Goal: Find specific page/section: Find specific page/section

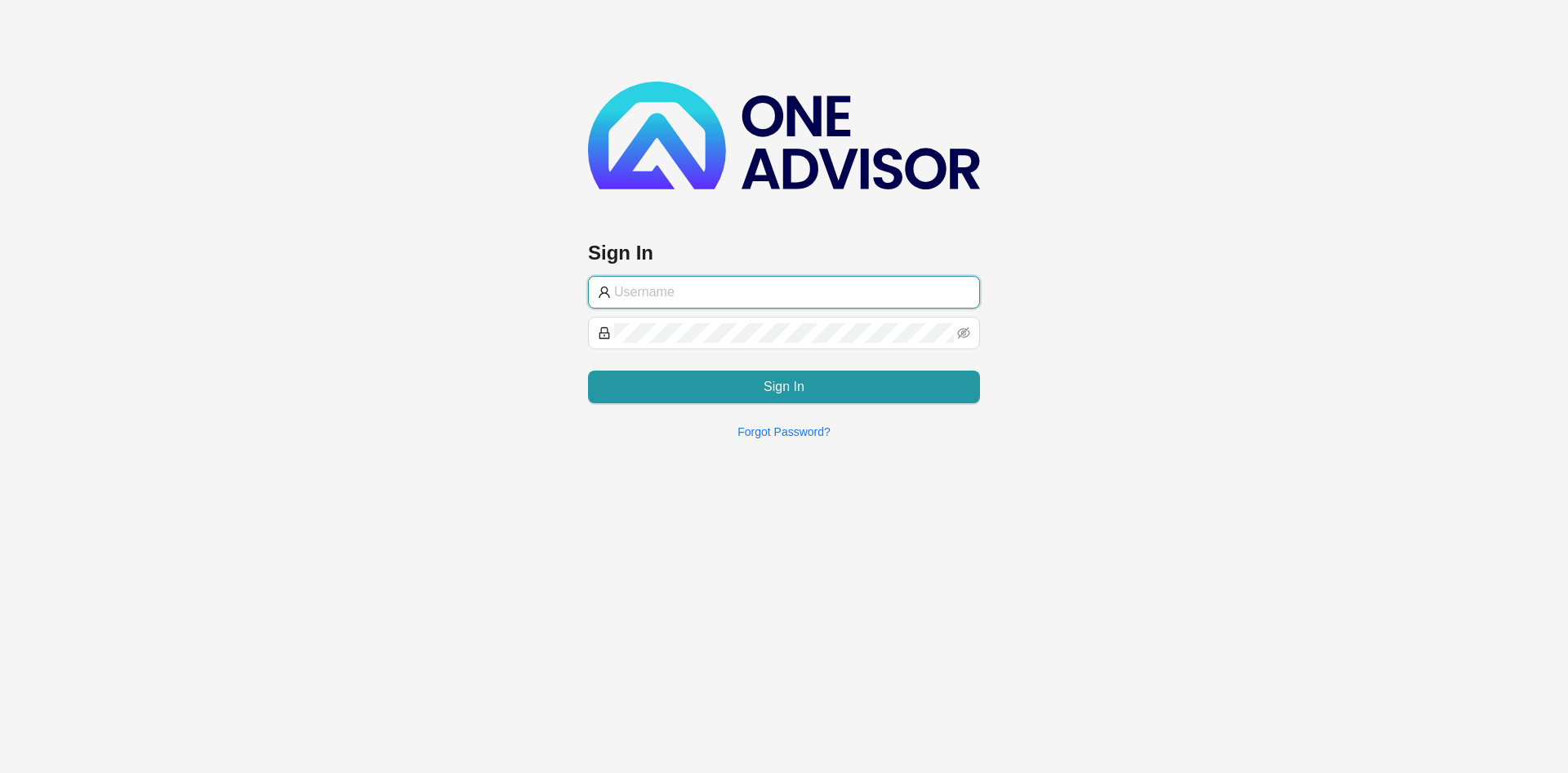
click at [716, 282] on input "text" at bounding box center [792, 291] width 356 height 19
click at [711, 294] on input "text" at bounding box center [792, 291] width 356 height 19
paste input "BryceProfile"
type input "BryceProfile"
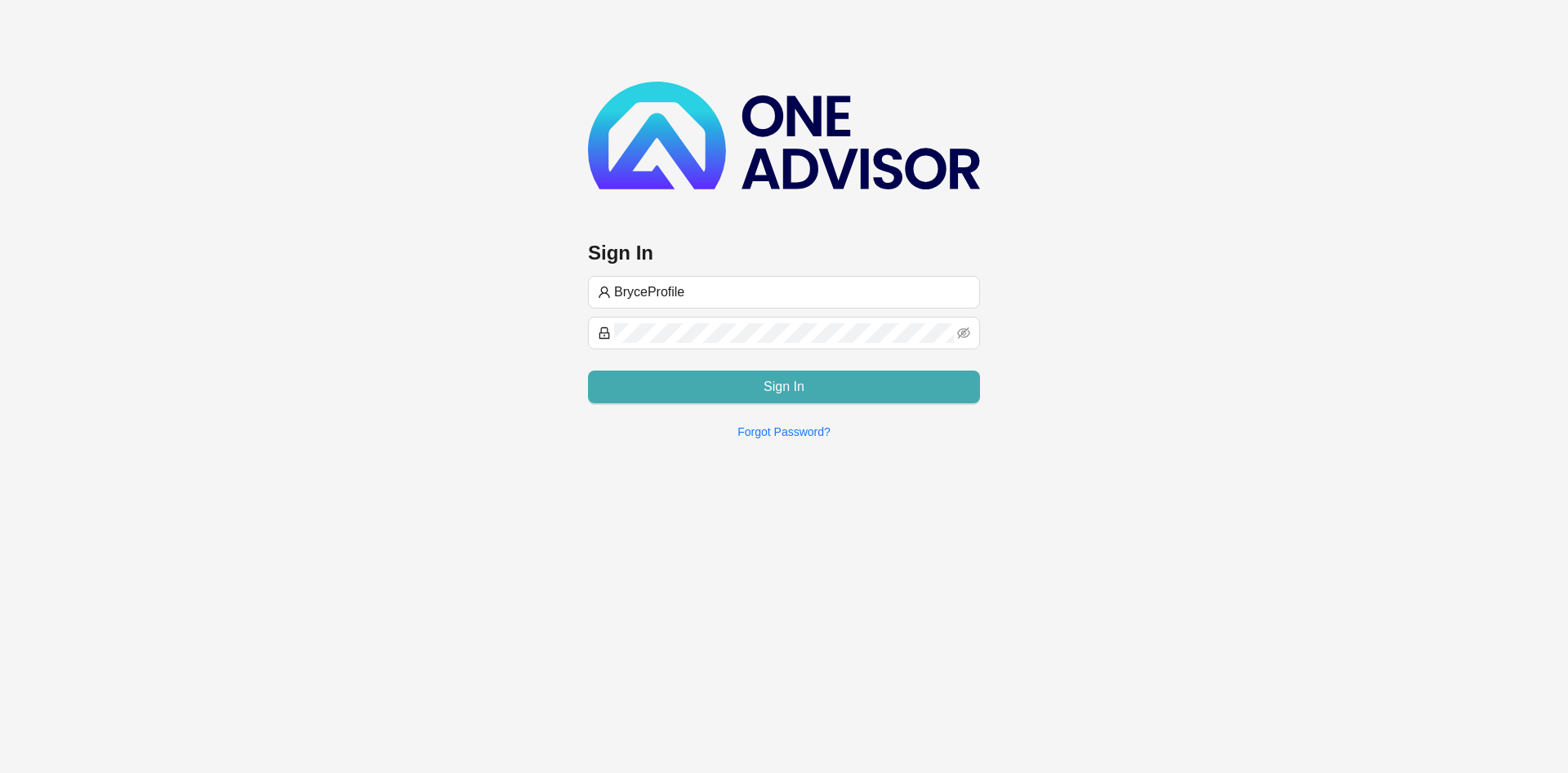
click at [784, 392] on span "Sign In" at bounding box center [784, 386] width 40 height 19
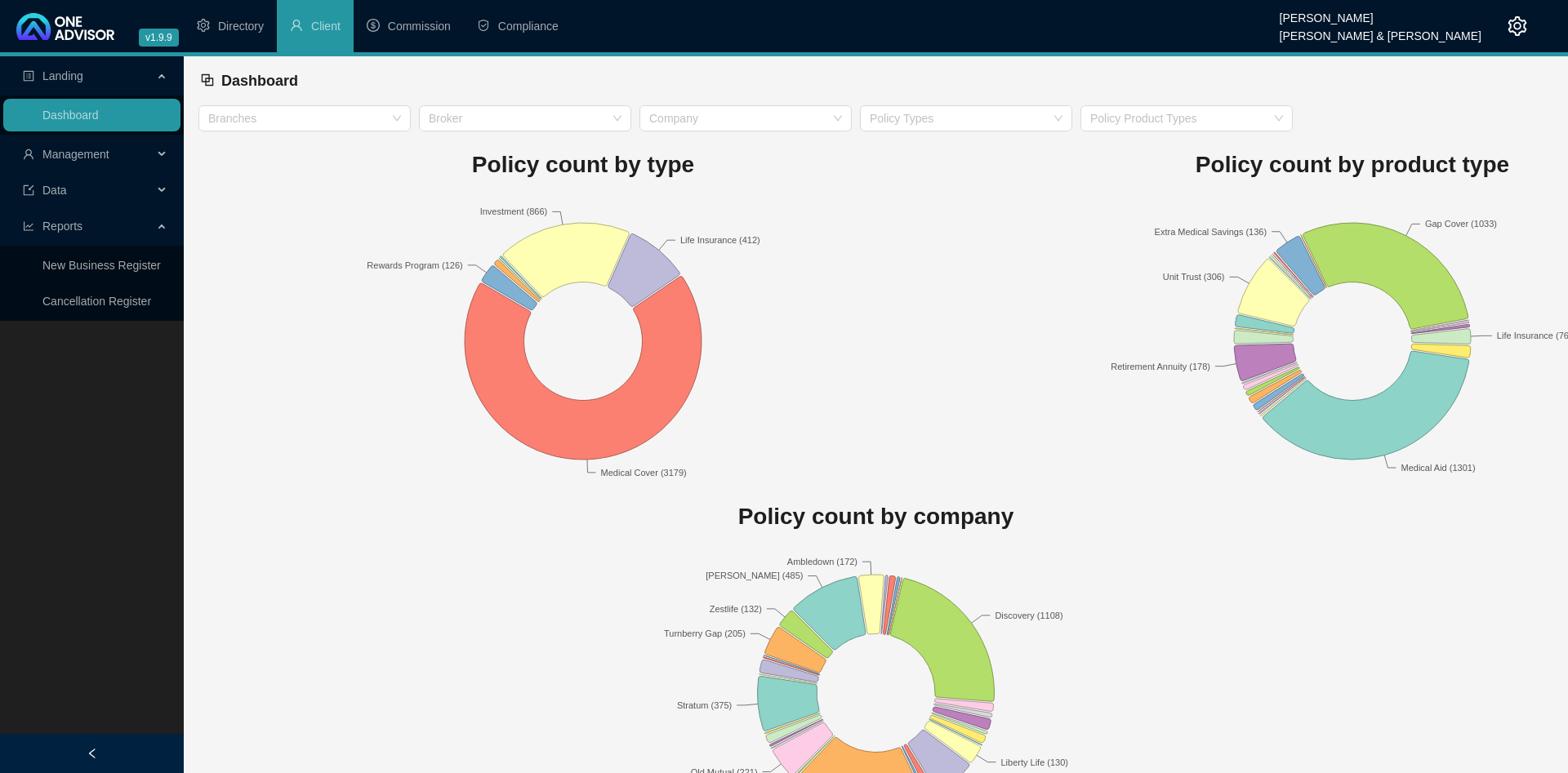
drag, startPoint x: 324, startPoint y: 278, endPoint x: 287, endPoint y: 268, distance: 38.3
click at [322, 280] on rect at bounding box center [583, 341] width 769 height 285
click at [100, 167] on span "Management" at bounding box center [88, 154] width 130 height 33
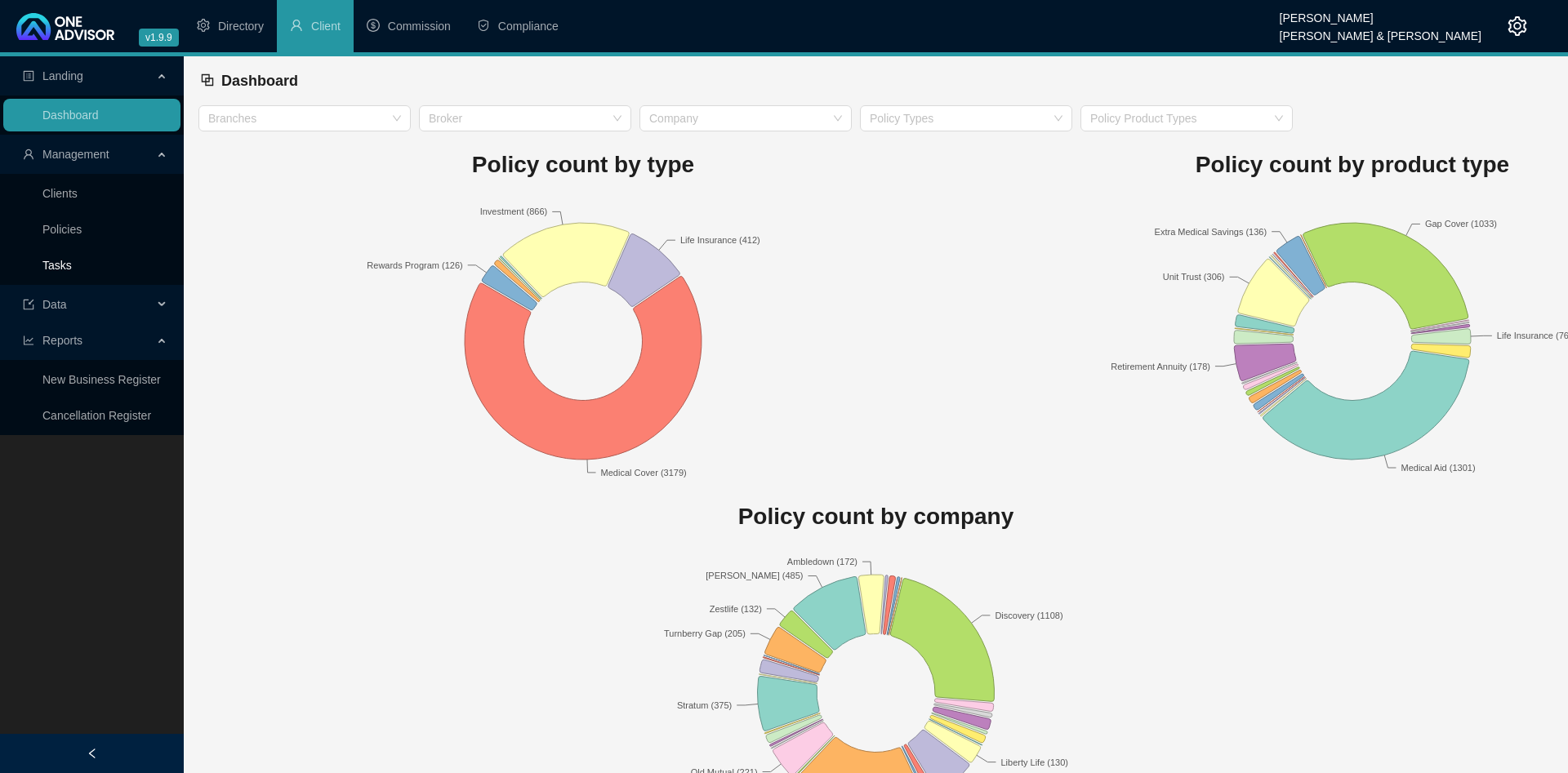
click at [72, 263] on link "Tasks" at bounding box center [56, 265] width 29 height 13
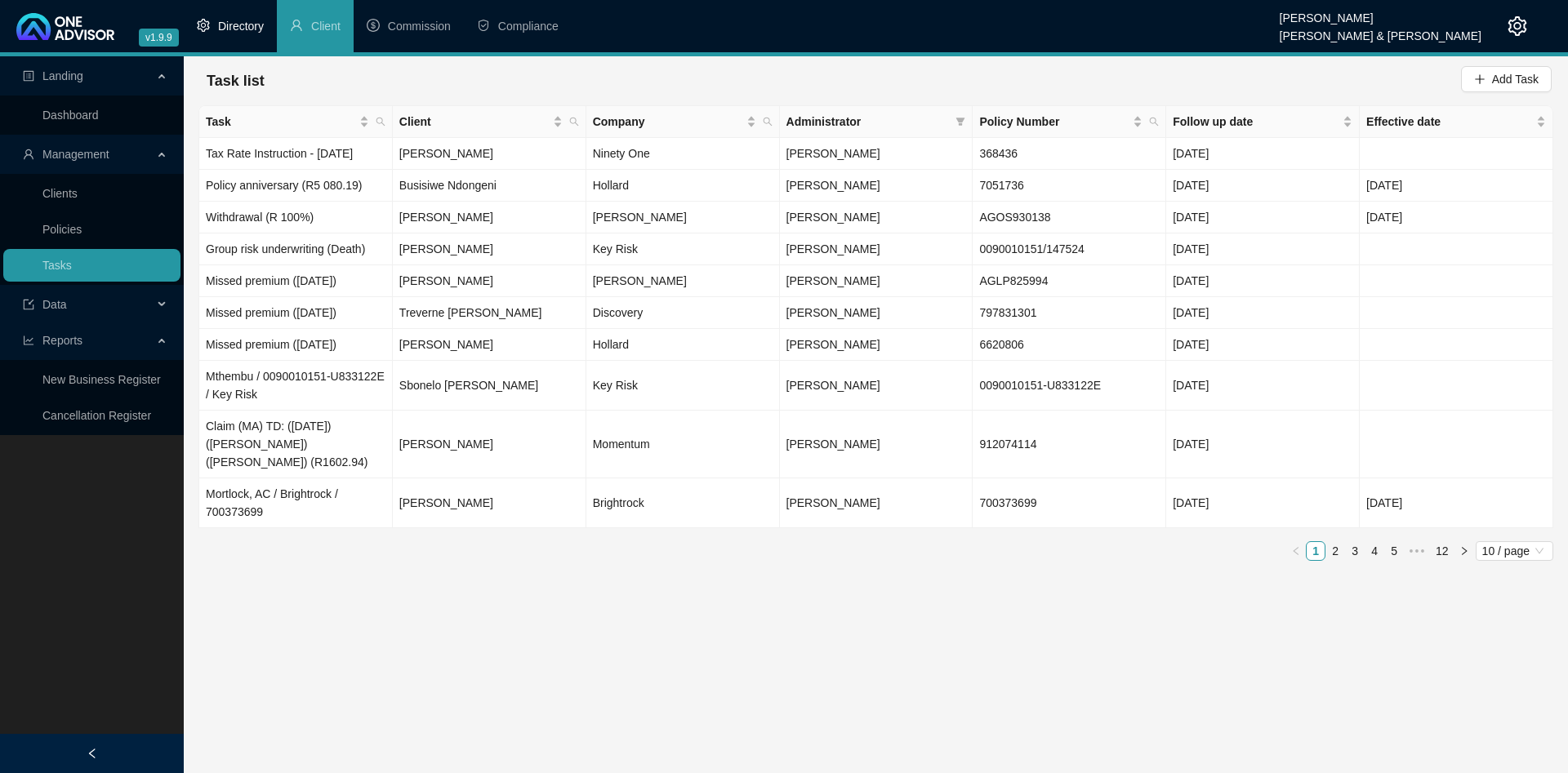
click at [227, 19] on span "Directory" at bounding box center [241, 26] width 45 height 13
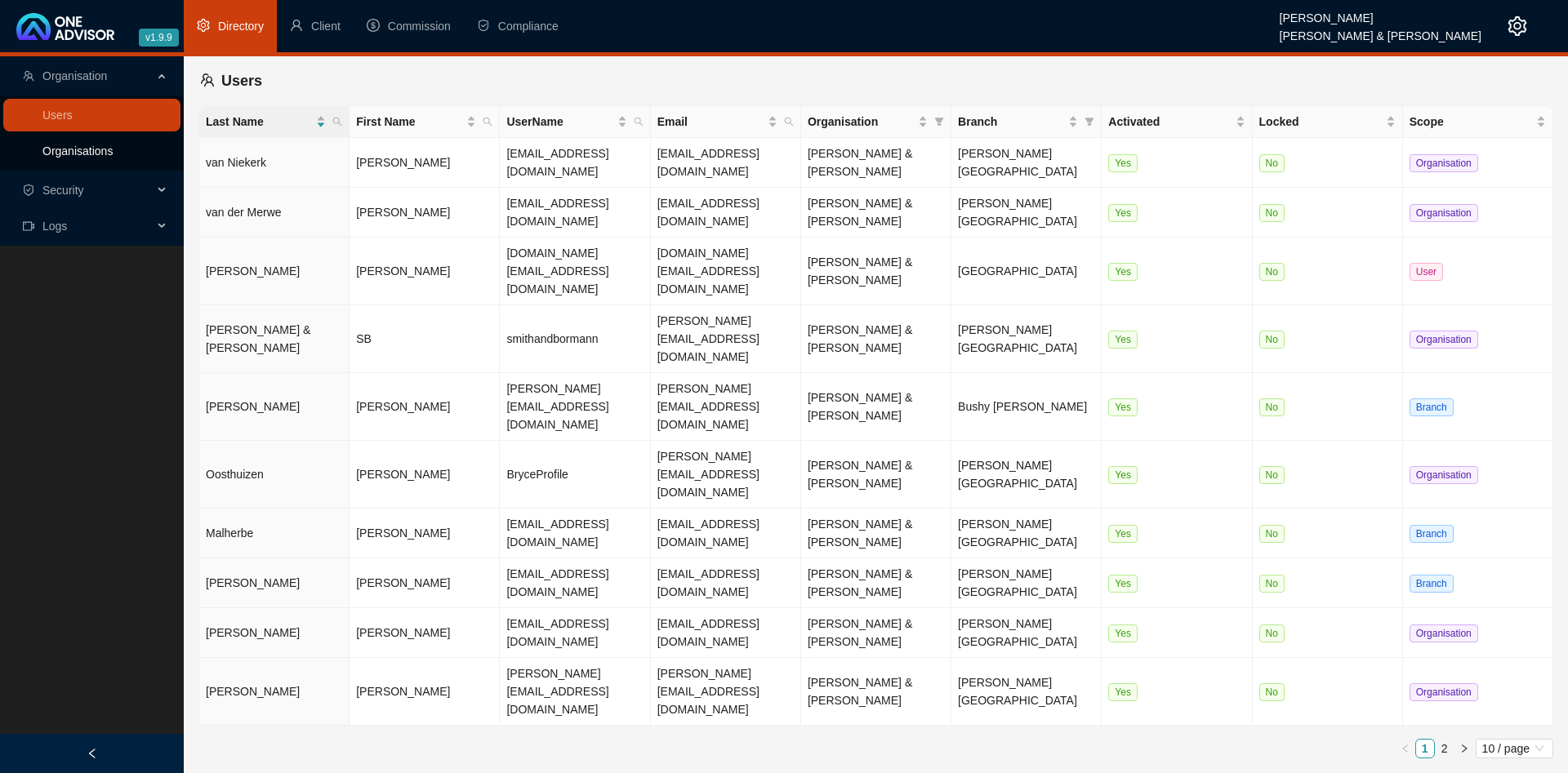
click at [113, 147] on link "Organisations" at bounding box center [77, 152] width 70 height 13
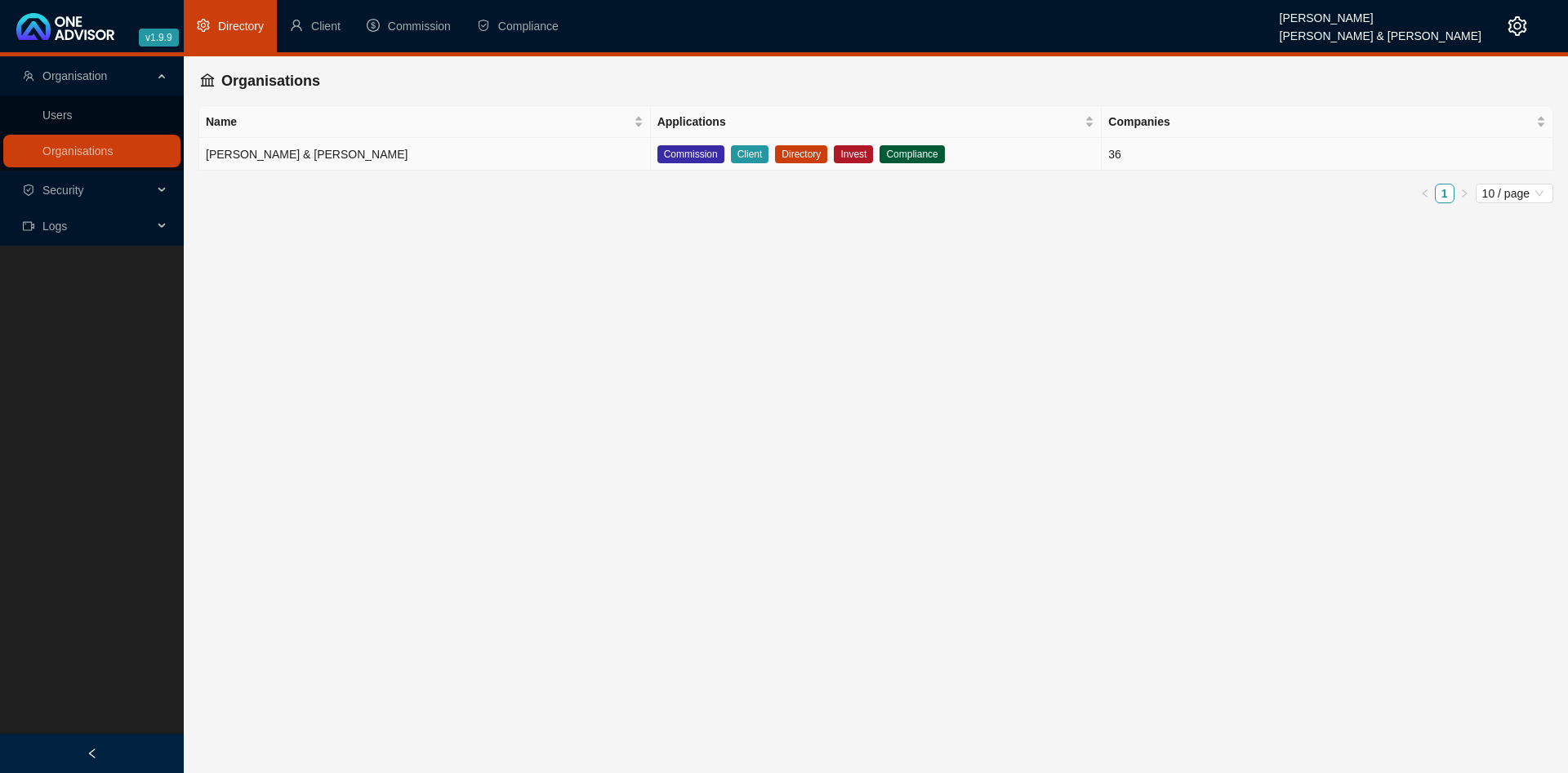
click at [351, 152] on td "[PERSON_NAME] & [PERSON_NAME]" at bounding box center [425, 154] width 452 height 33
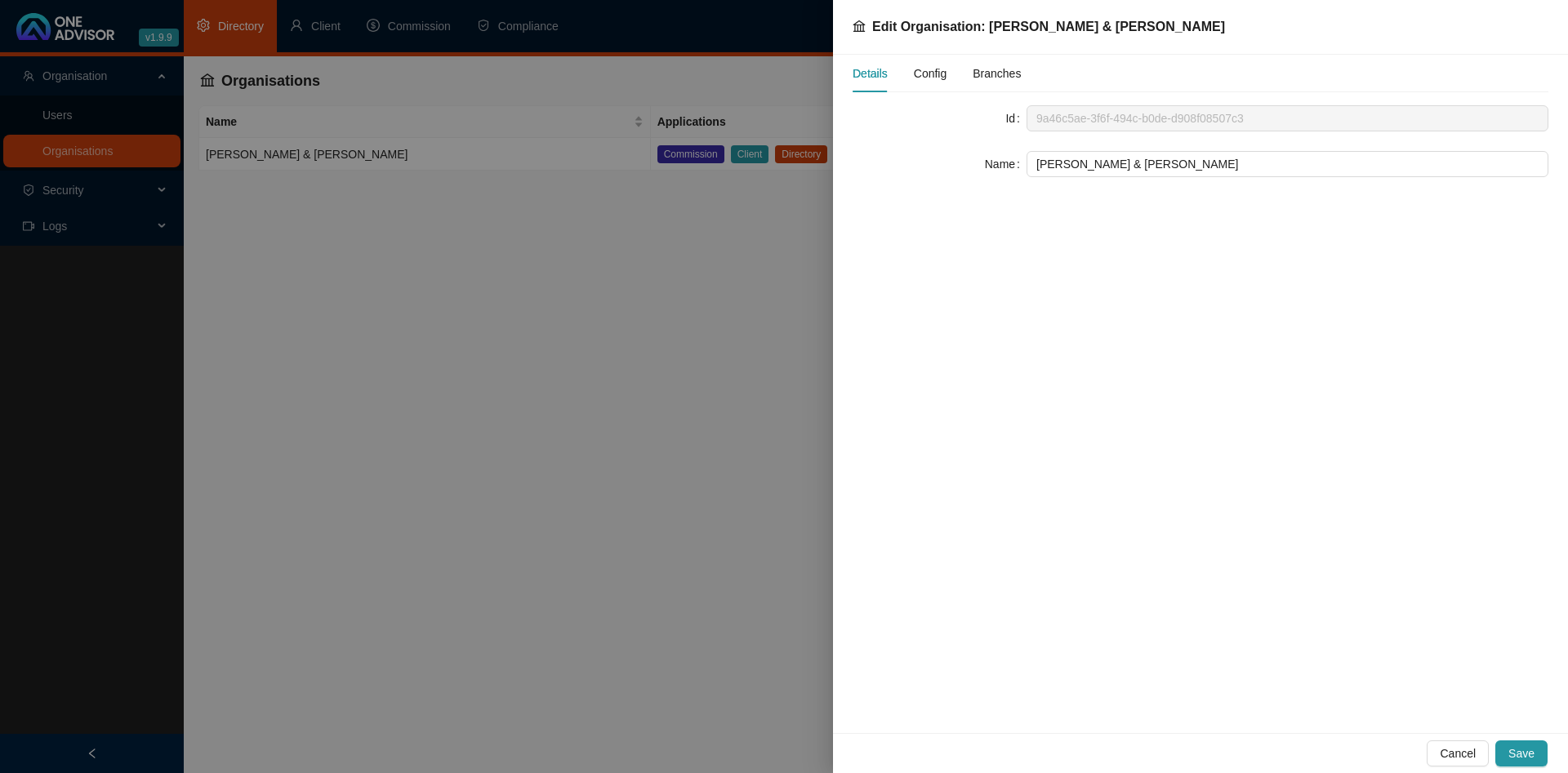
click at [929, 67] on span "Config" at bounding box center [930, 73] width 33 height 12
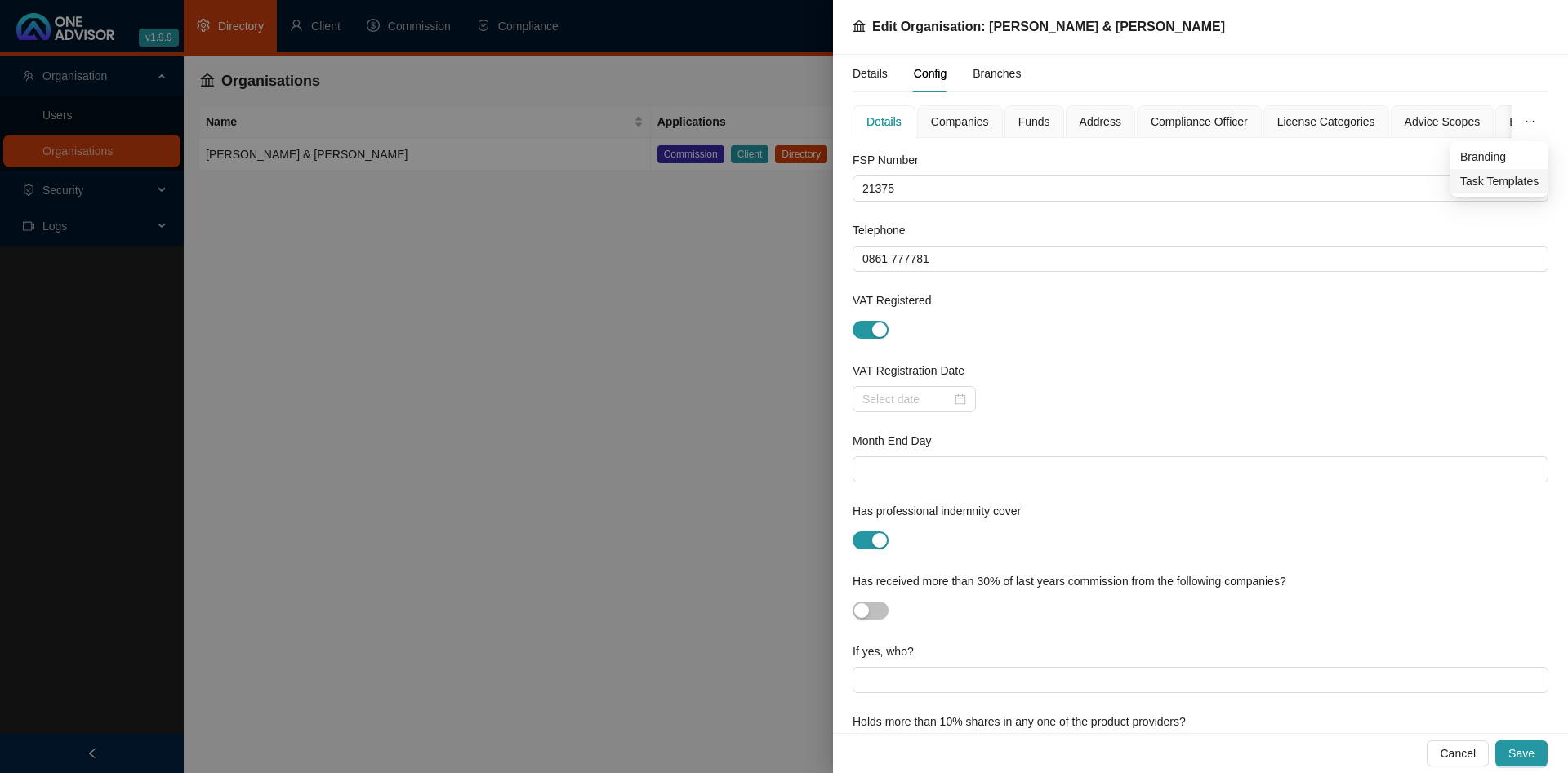
click at [1512, 184] on span "Task Templates" at bounding box center [1499, 181] width 78 height 18
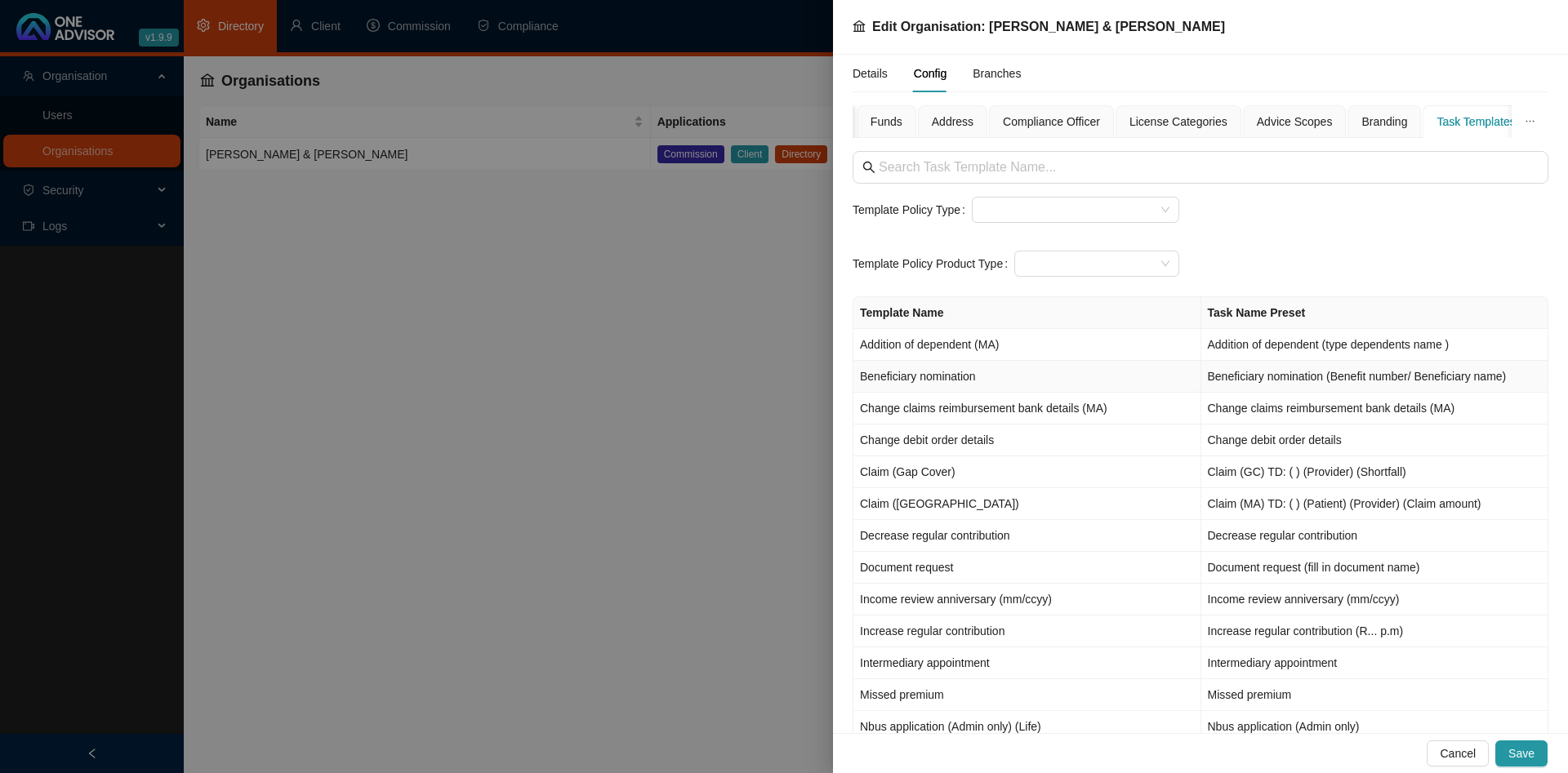
scroll to position [445, 0]
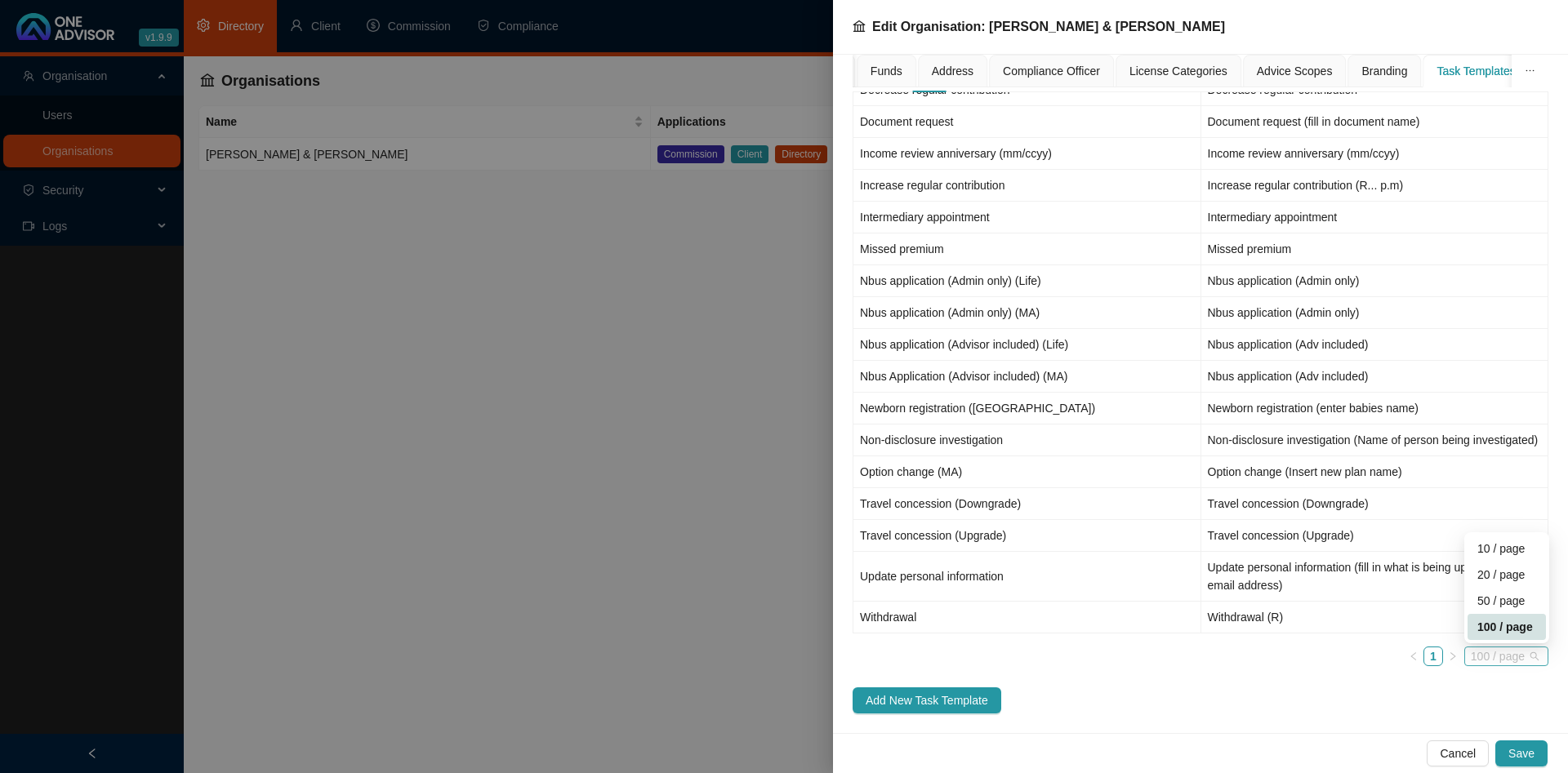
click at [1486, 658] on span "100 / page" at bounding box center [1506, 656] width 71 height 18
click at [1492, 544] on div "10 / page" at bounding box center [1507, 548] width 59 height 18
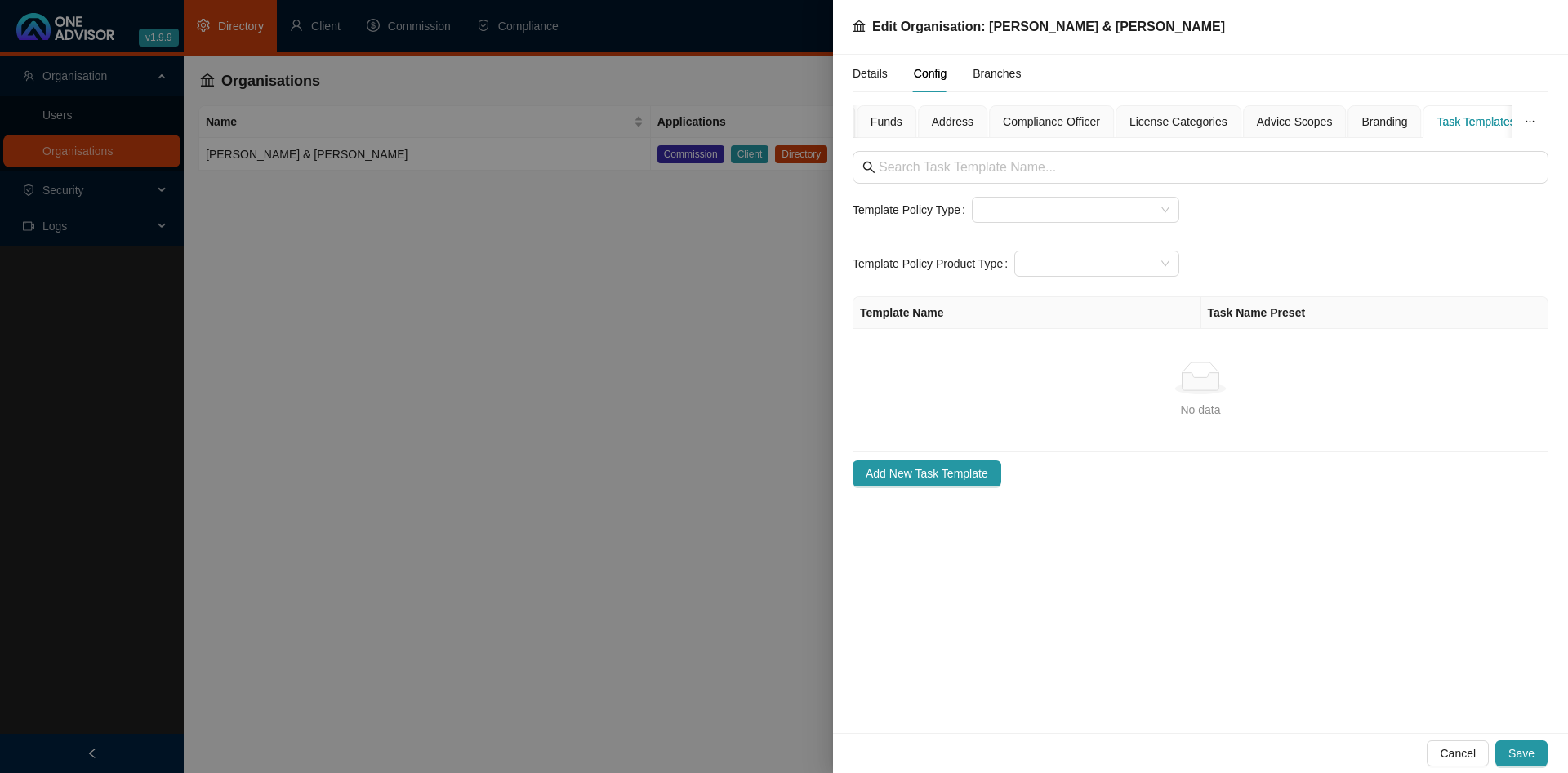
scroll to position [0, 0]
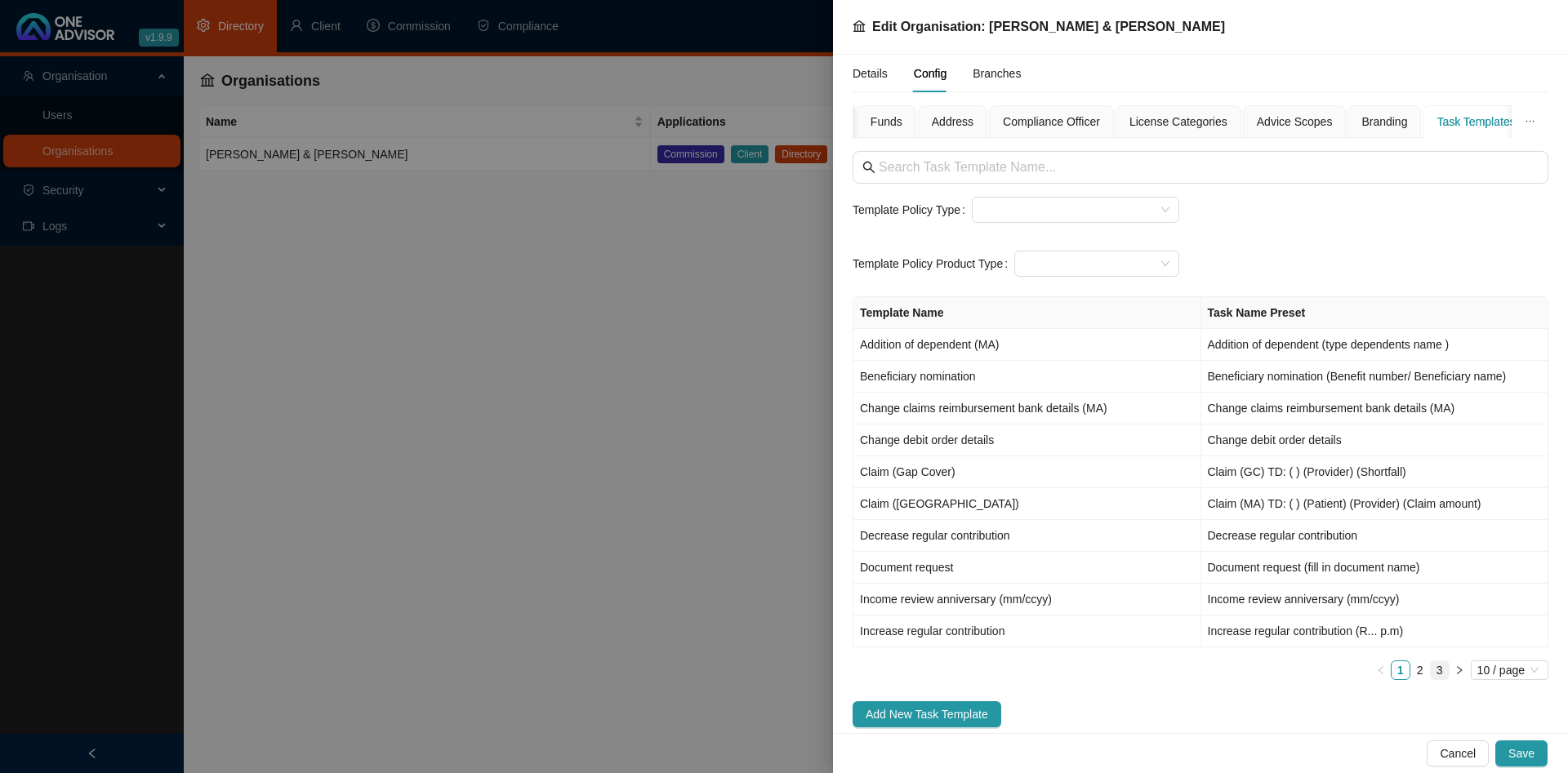
click at [1434, 674] on link "3" at bounding box center [1439, 669] width 18 height 18
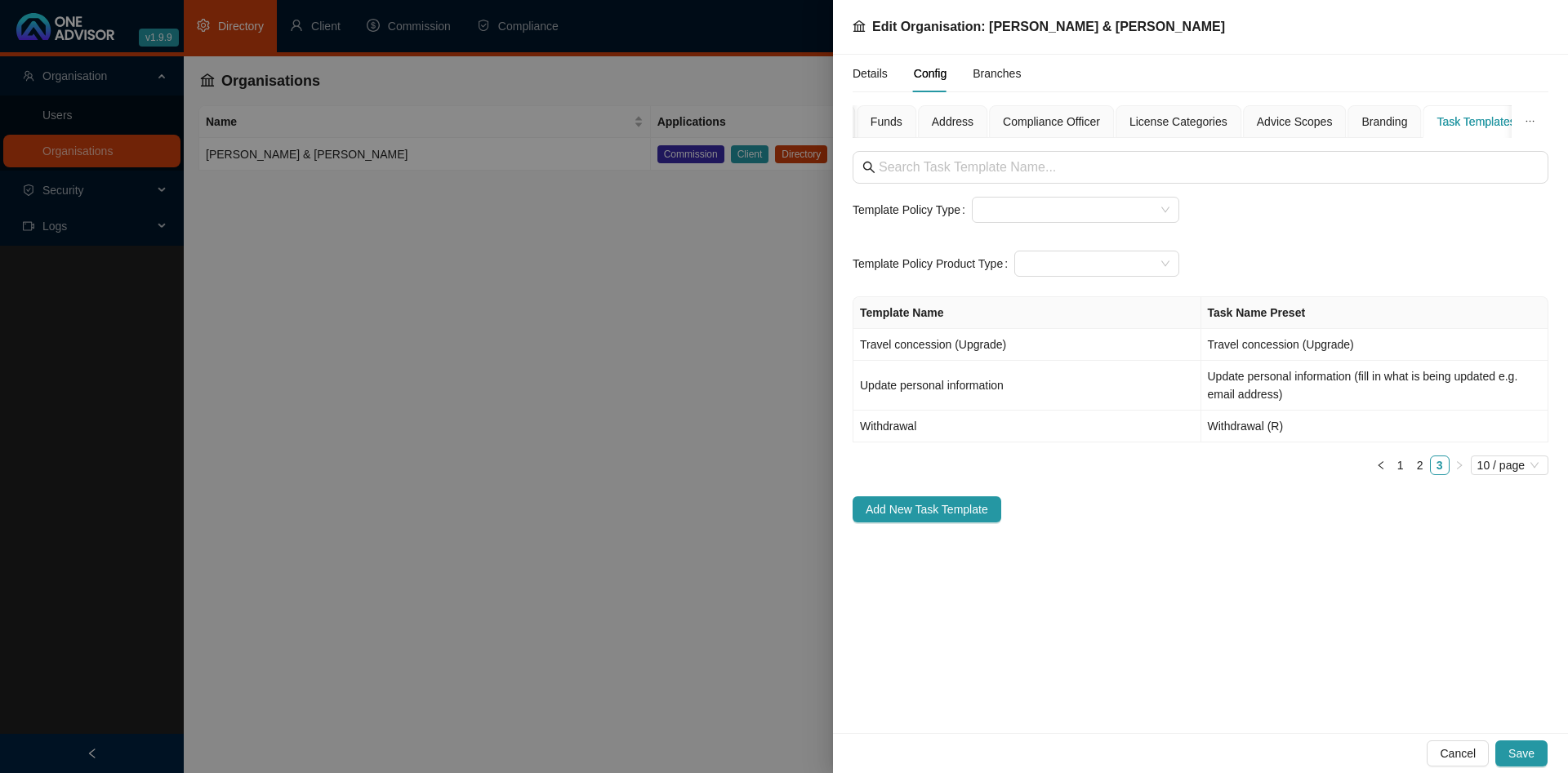
click at [585, 317] on div at bounding box center [784, 386] width 1568 height 773
